Goal: Task Accomplishment & Management: Complete application form

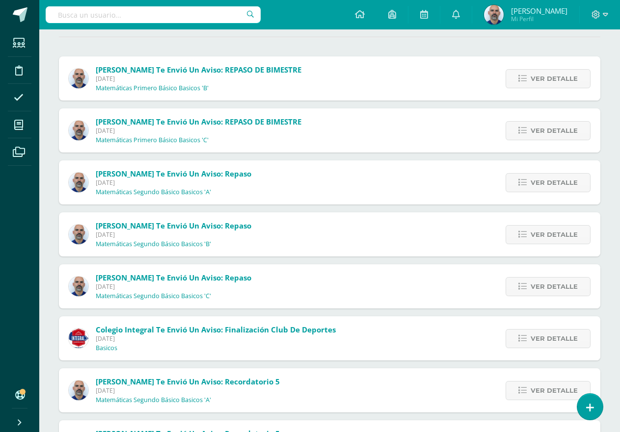
scroll to position [38, 0]
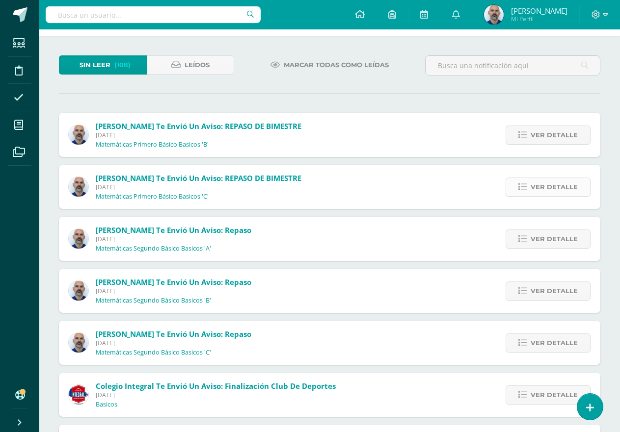
click at [549, 189] on span "Ver detalle" at bounding box center [553, 187] width 47 height 18
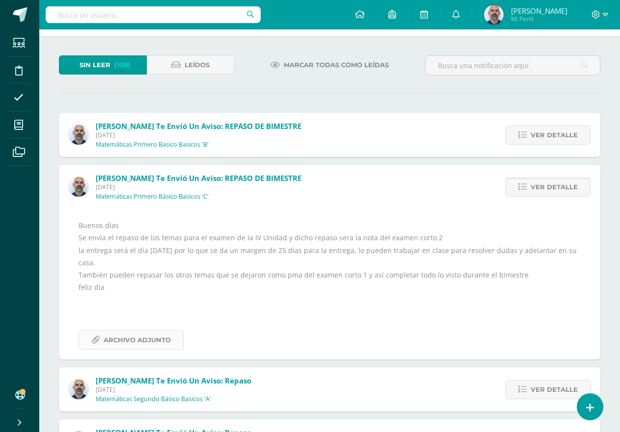
click at [143, 339] on span "Archivo Adjunto" at bounding box center [137, 340] width 67 height 18
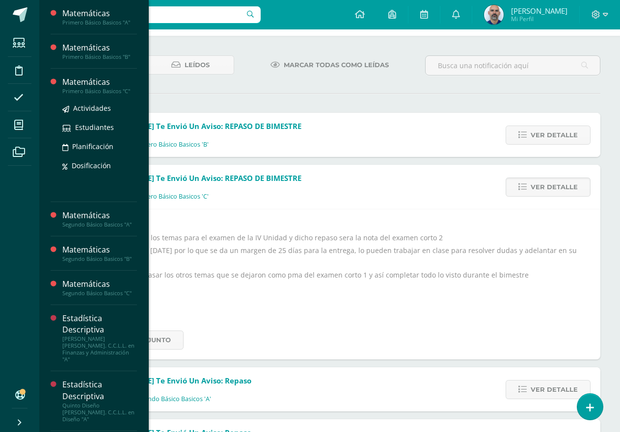
click at [87, 88] on div "Primero Básico Basicos "C"" at bounding box center [99, 91] width 75 height 7
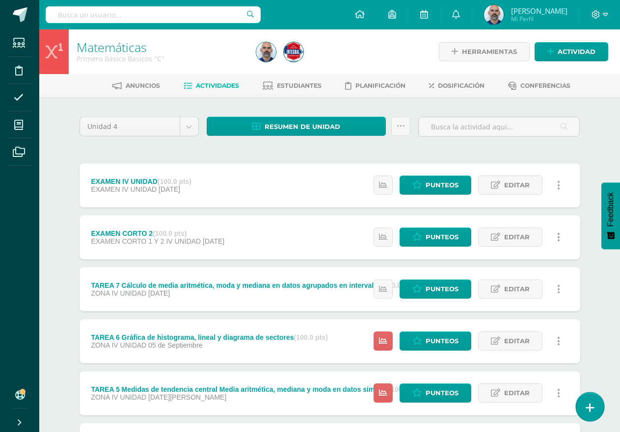
click at [583, 400] on link at bounding box center [590, 407] width 28 height 28
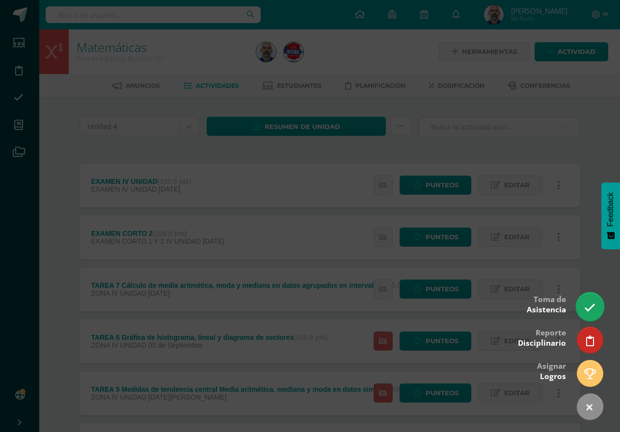
click at [589, 309] on icon at bounding box center [589, 307] width 11 height 11
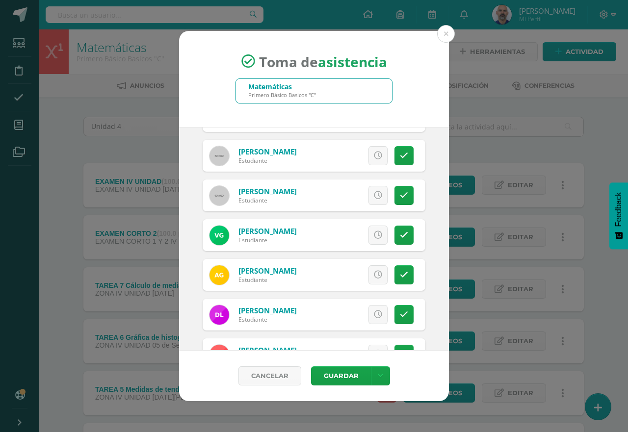
scroll to position [232, 0]
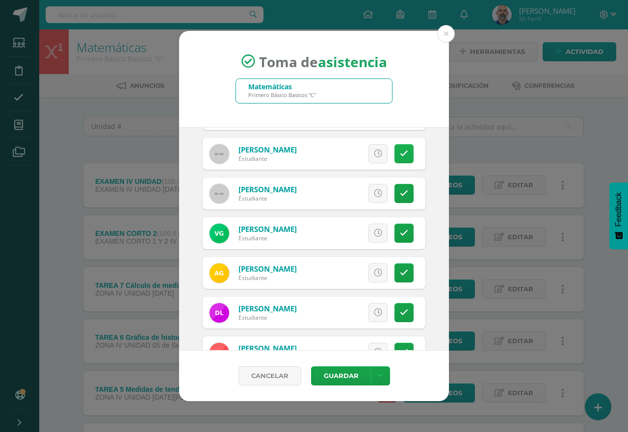
click at [403, 158] on link at bounding box center [404, 153] width 19 height 19
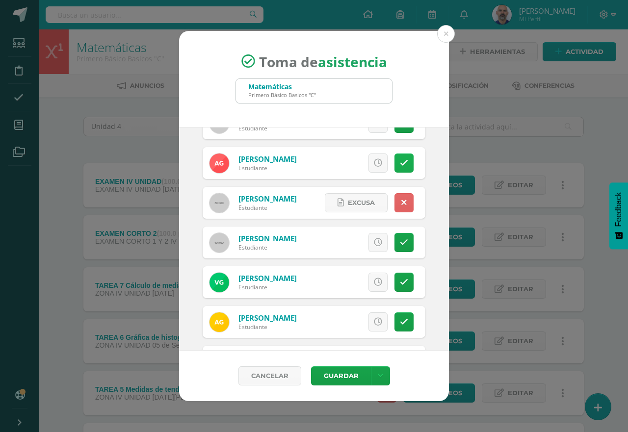
click at [395, 157] on link at bounding box center [404, 163] width 19 height 19
click at [401, 162] on icon at bounding box center [403, 163] width 5 height 8
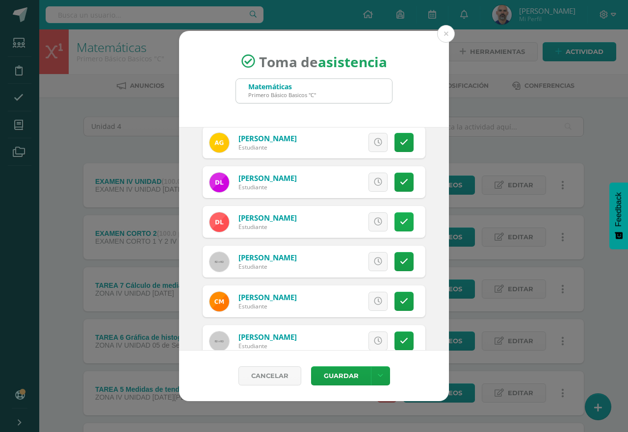
scroll to position [379, 0]
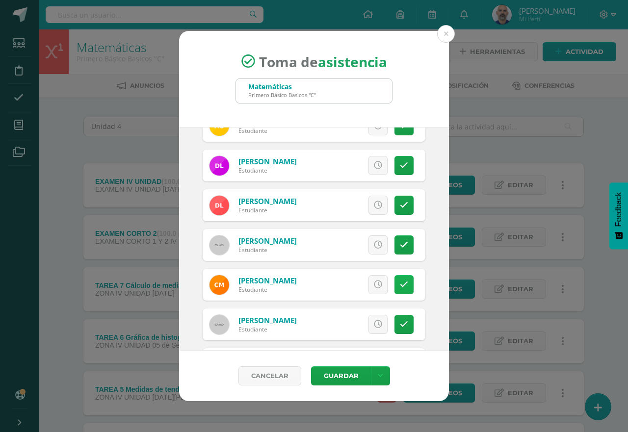
click at [400, 287] on icon at bounding box center [404, 285] width 8 height 8
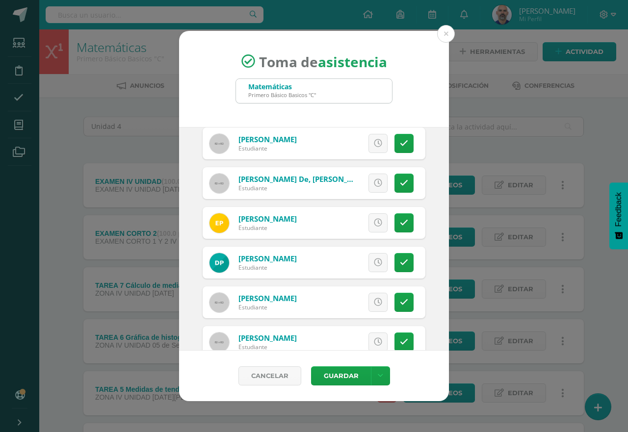
scroll to position [674, 0]
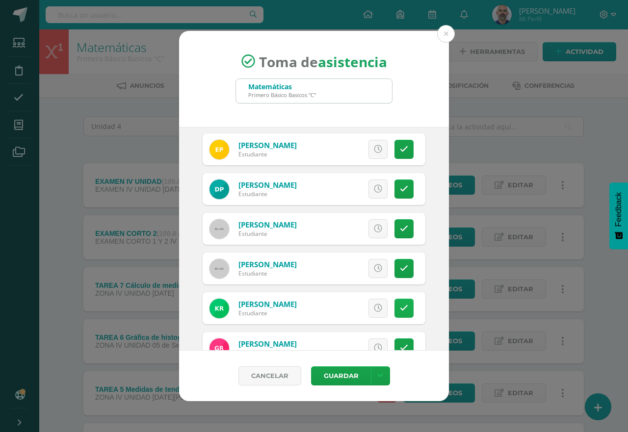
click at [400, 306] on icon at bounding box center [404, 308] width 8 height 8
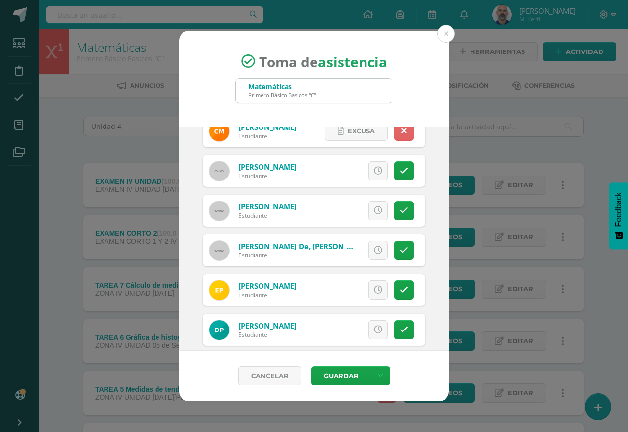
scroll to position [488, 0]
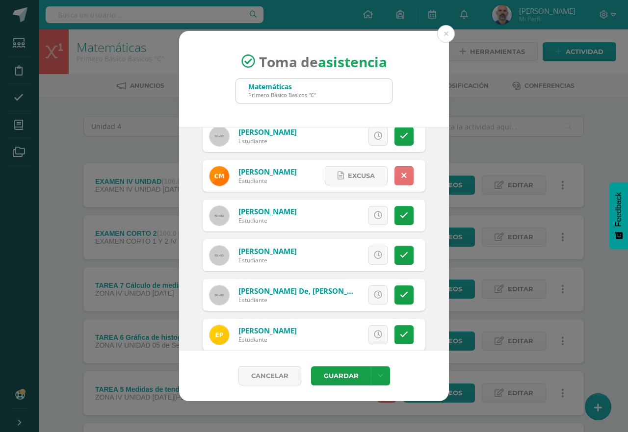
click at [396, 170] on link at bounding box center [404, 175] width 19 height 19
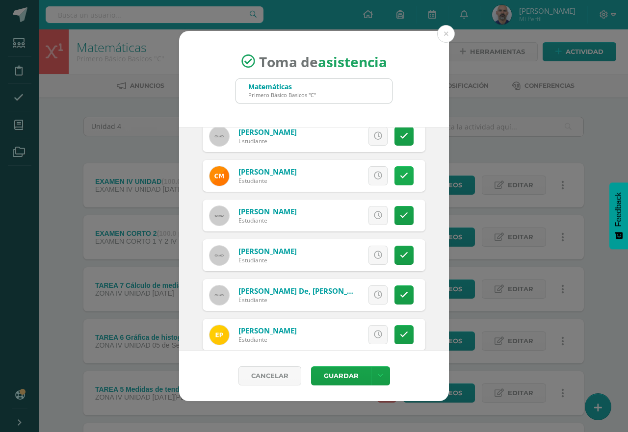
click at [396, 170] on link at bounding box center [404, 175] width 19 height 19
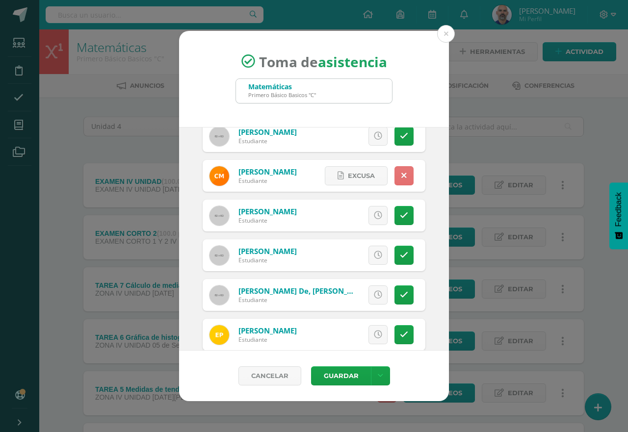
click at [396, 170] on link at bounding box center [404, 175] width 19 height 19
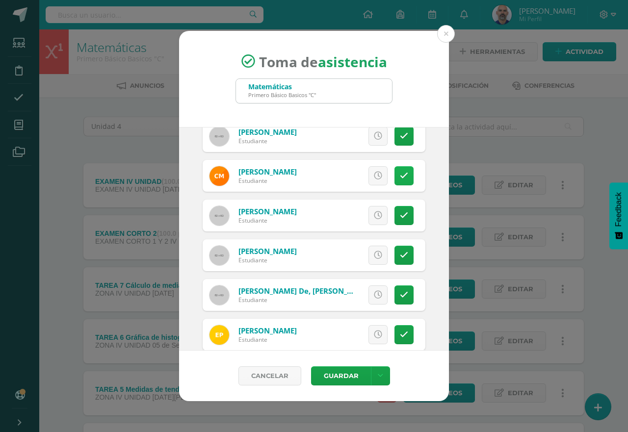
click at [396, 170] on link at bounding box center [404, 175] width 19 height 19
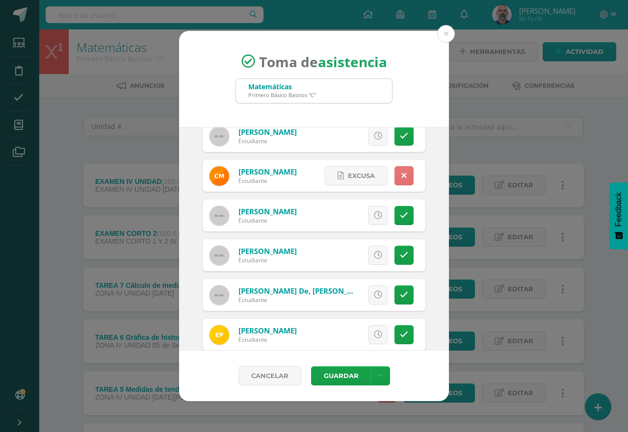
click at [396, 170] on link at bounding box center [404, 175] width 19 height 19
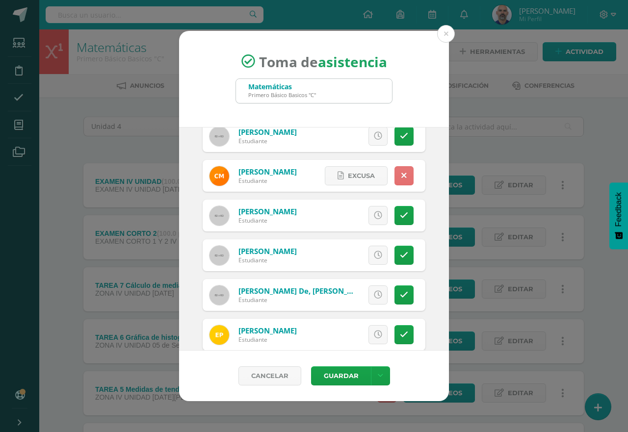
click at [396, 170] on link at bounding box center [404, 175] width 19 height 19
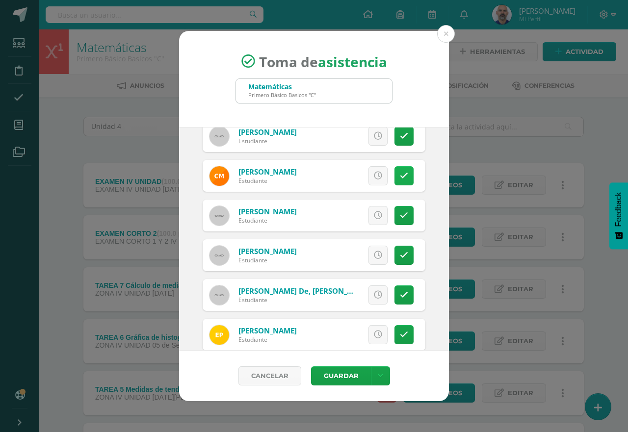
click at [396, 170] on link at bounding box center [404, 175] width 19 height 19
click at [395, 169] on link at bounding box center [404, 175] width 19 height 19
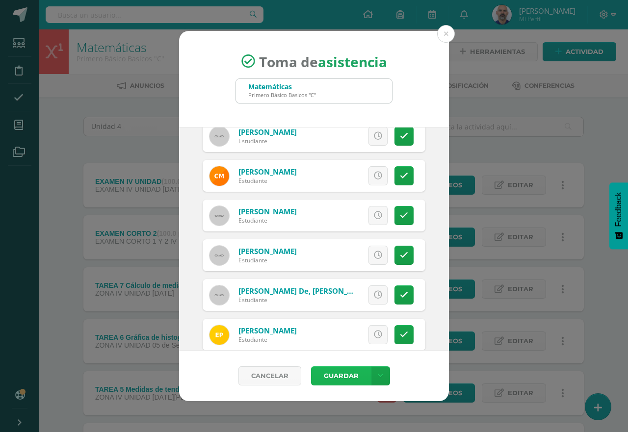
click at [344, 370] on button "Guardar" at bounding box center [341, 376] width 60 height 19
